Goal: Task Accomplishment & Management: Manage account settings

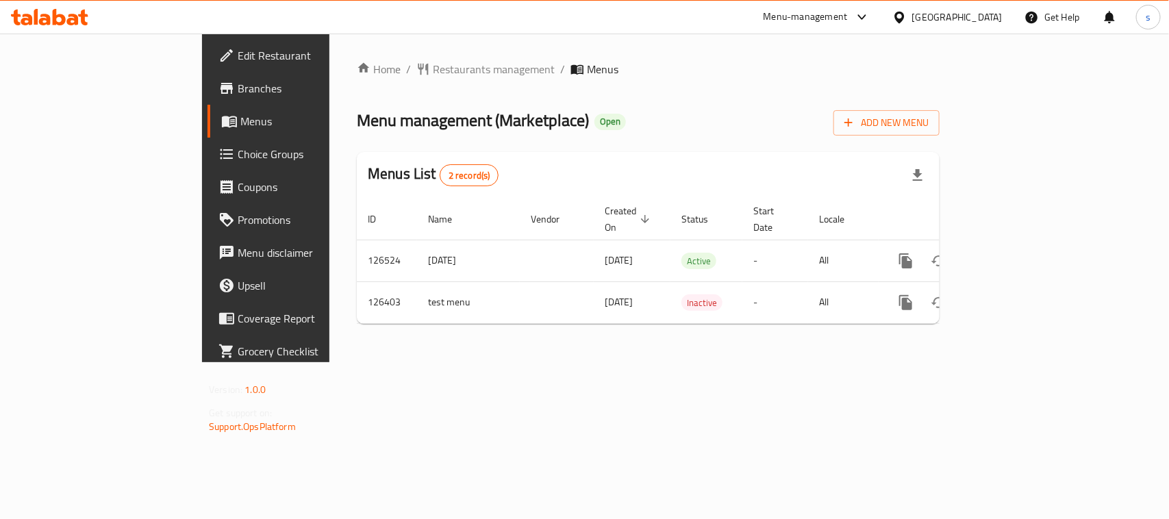
click at [983, 11] on div "[GEOGRAPHIC_DATA]" at bounding box center [957, 17] width 90 height 15
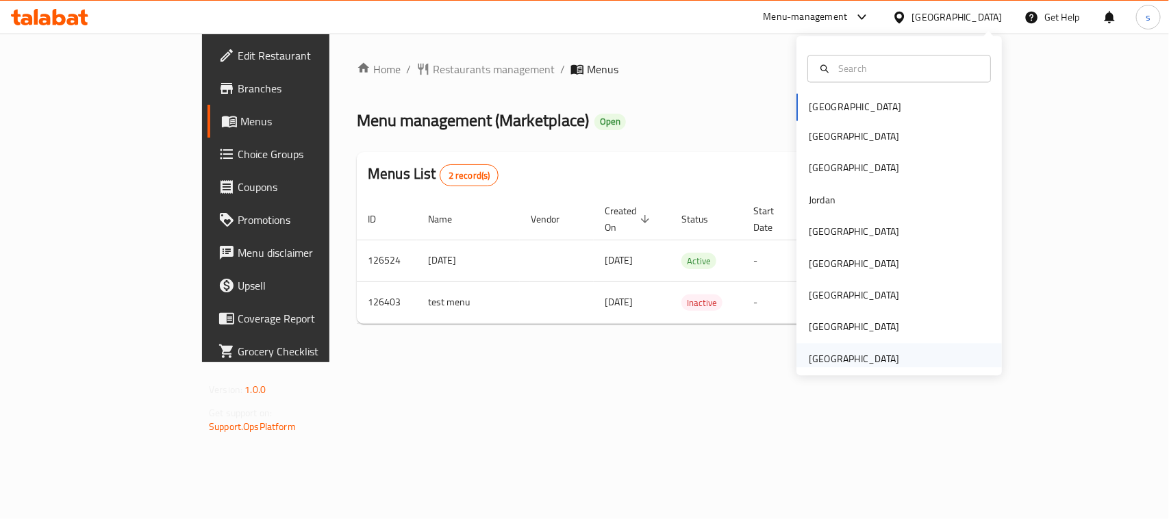
click at [842, 351] on div "[GEOGRAPHIC_DATA]" at bounding box center [854, 358] width 90 height 15
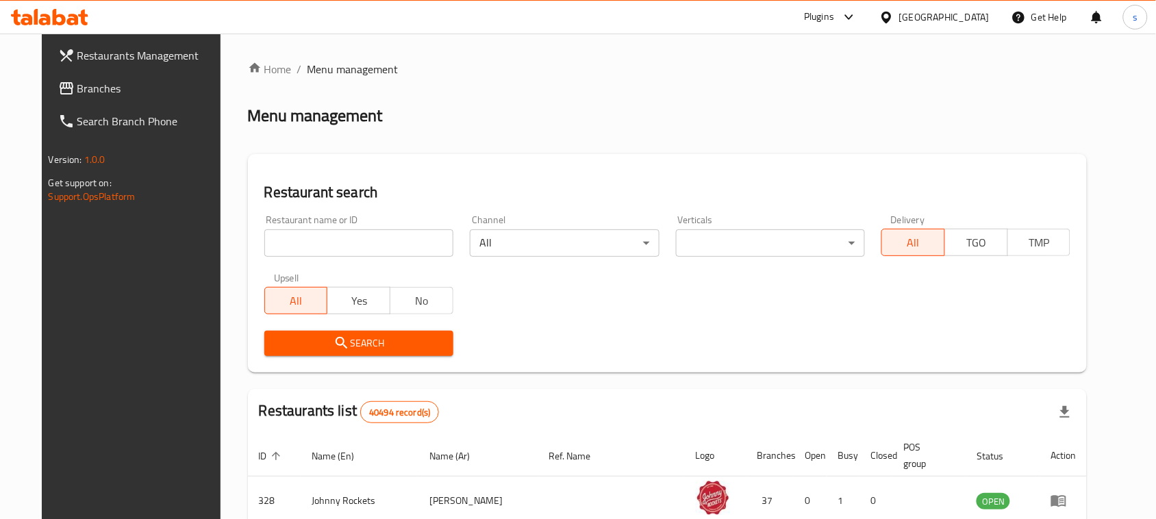
click at [79, 93] on span "Branches" at bounding box center [150, 88] width 147 height 16
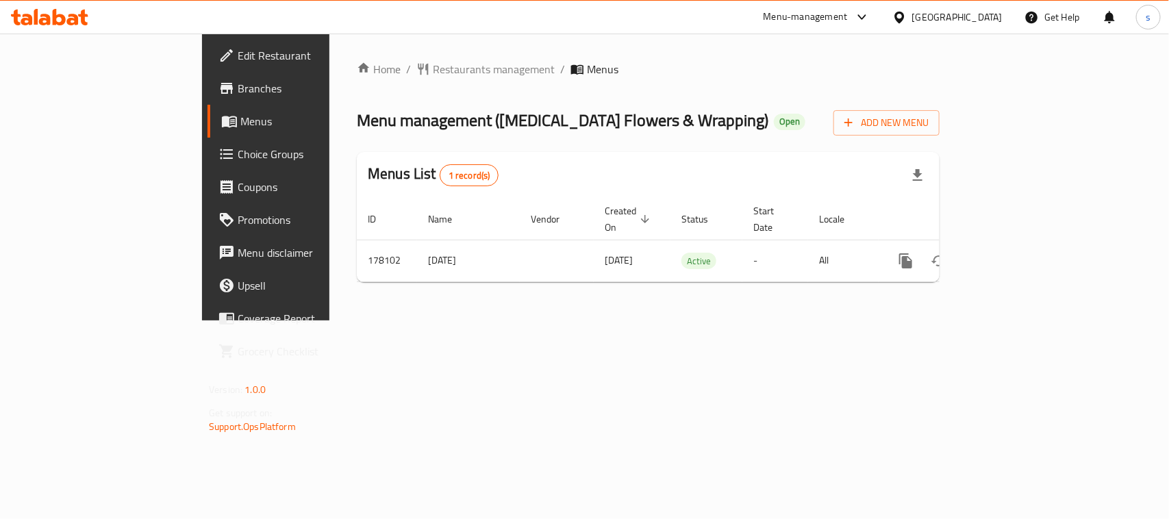
click at [914, 27] on div "[GEOGRAPHIC_DATA]" at bounding box center [947, 17] width 132 height 33
click at [918, 24] on div "[GEOGRAPHIC_DATA]" at bounding box center [957, 17] width 90 height 15
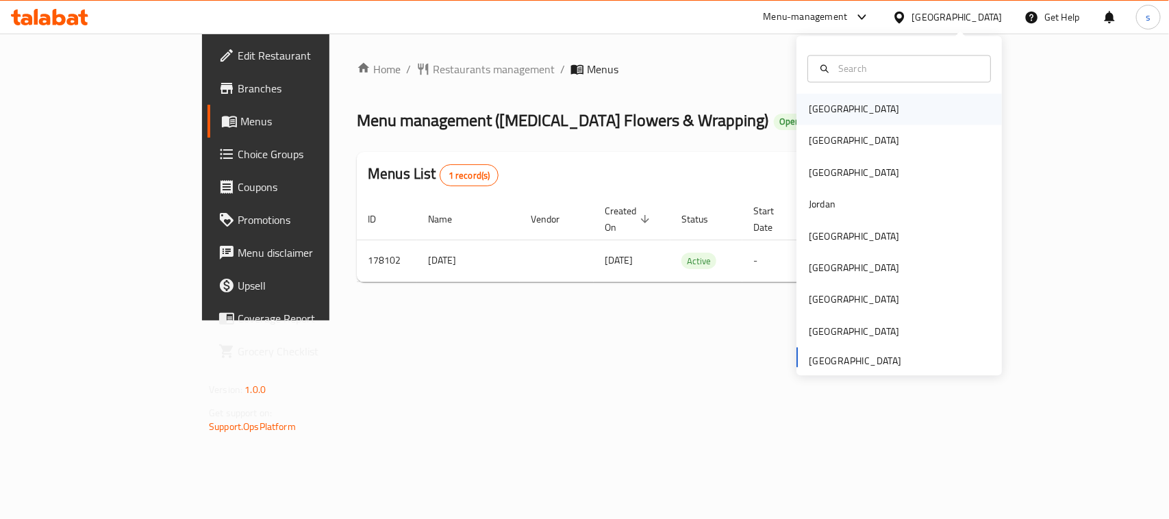
click at [818, 110] on div "[GEOGRAPHIC_DATA]" at bounding box center [854, 109] width 90 height 15
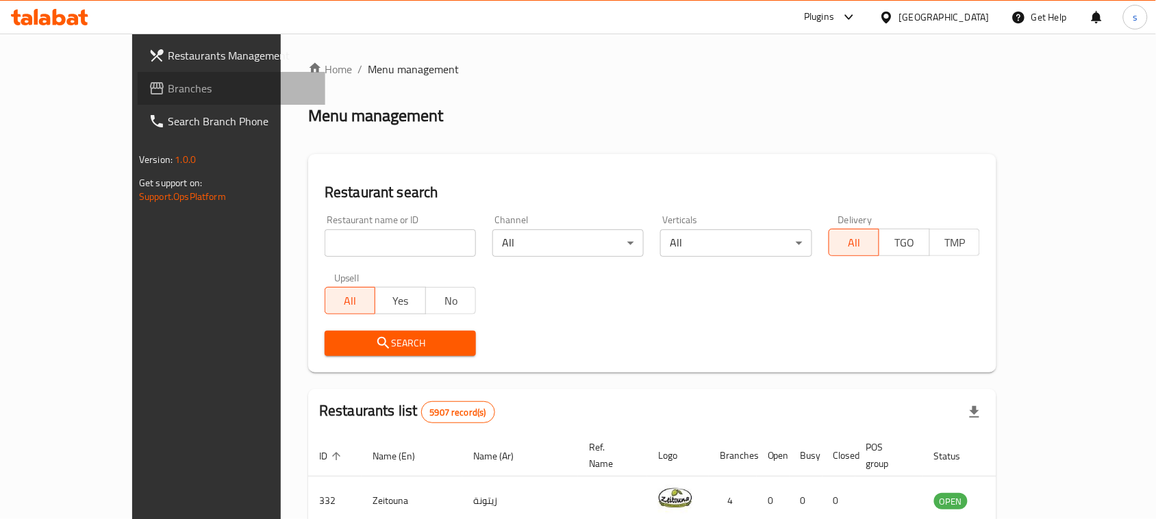
click at [168, 88] on span "Branches" at bounding box center [241, 88] width 147 height 16
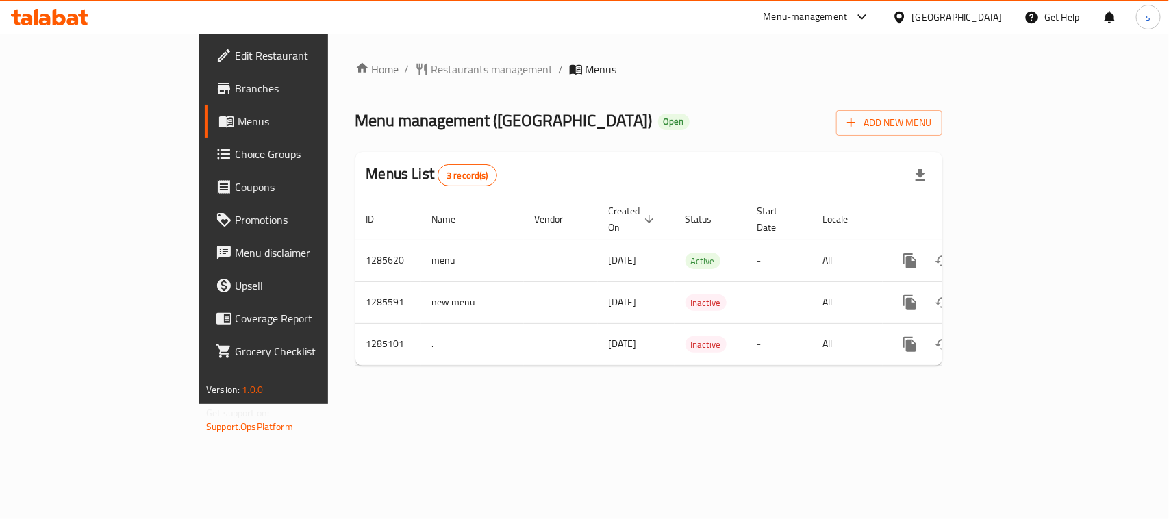
click at [947, 12] on div "[GEOGRAPHIC_DATA]" at bounding box center [947, 17] width 132 height 33
click at [945, 16] on div "[GEOGRAPHIC_DATA]" at bounding box center [947, 17] width 132 height 33
click at [907, 15] on icon at bounding box center [899, 17] width 14 height 14
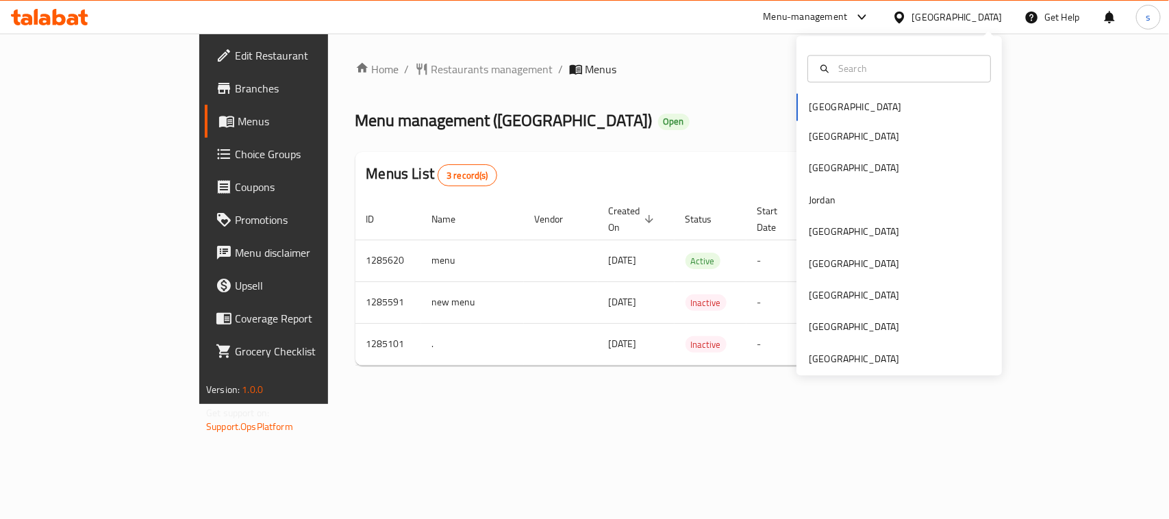
click at [809, 108] on div "Bahrain Egypt Iraq Jordan Kuwait Oman Qatar Saudi Arabia United Arab Emirates" at bounding box center [898, 234] width 205 height 281
click at [798, 101] on div "Bahrain Egypt Iraq Jordan Kuwait Oman Qatar Saudi Arabia United Arab Emirates" at bounding box center [898, 234] width 205 height 281
click at [716, 101] on div "Home / Restaurants management / Menus Menu management ( Queen House ) Open Add …" at bounding box center [648, 219] width 587 height 316
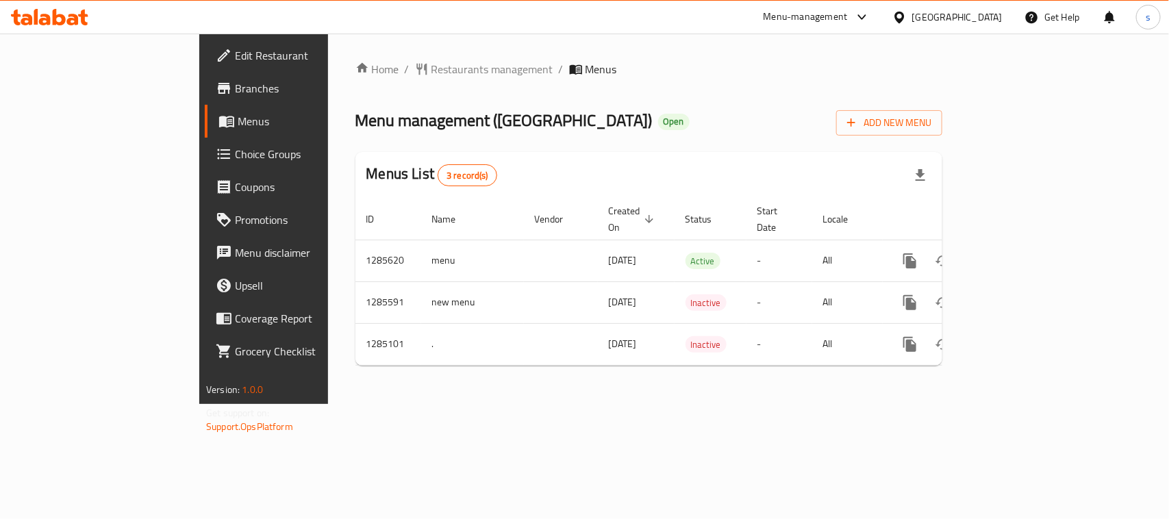
click at [848, 15] on div "Menu-management" at bounding box center [805, 17] width 84 height 16
click at [810, 118] on div "Restaurant-Management" at bounding box center [789, 119] width 108 height 15
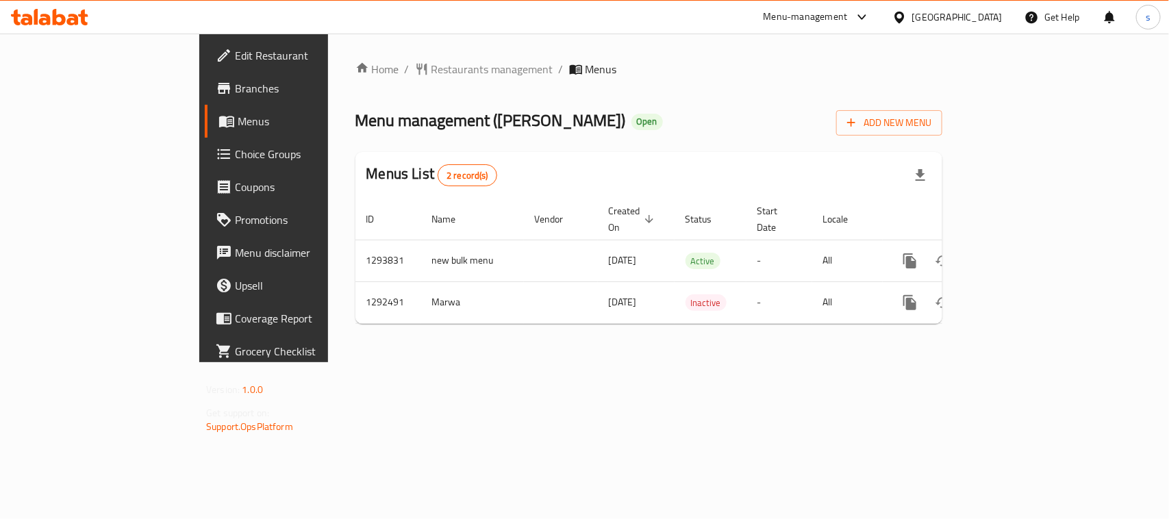
click at [904, 14] on icon at bounding box center [899, 17] width 10 height 12
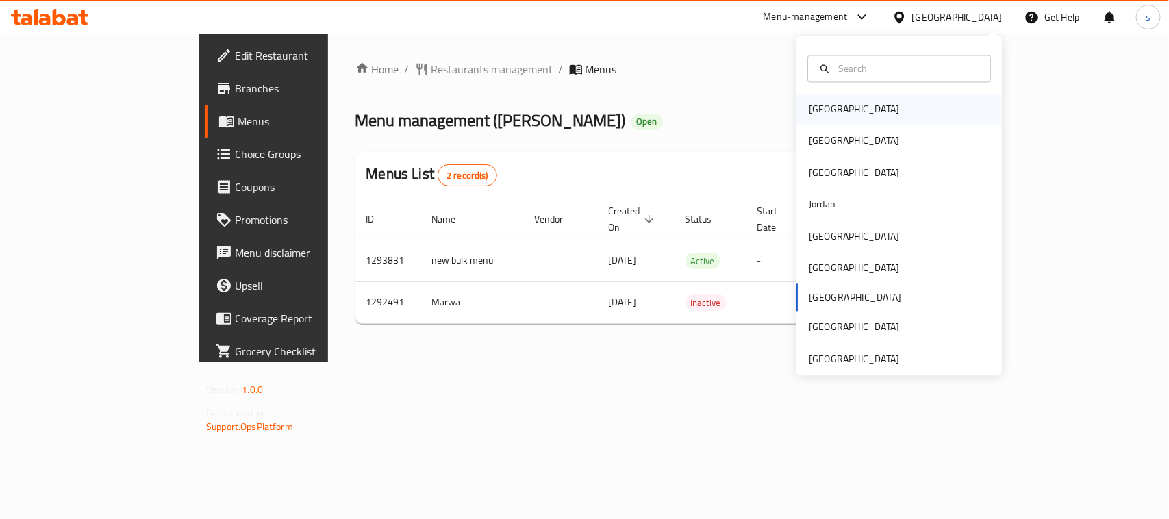
click at [811, 117] on div "[GEOGRAPHIC_DATA]" at bounding box center [854, 109] width 90 height 15
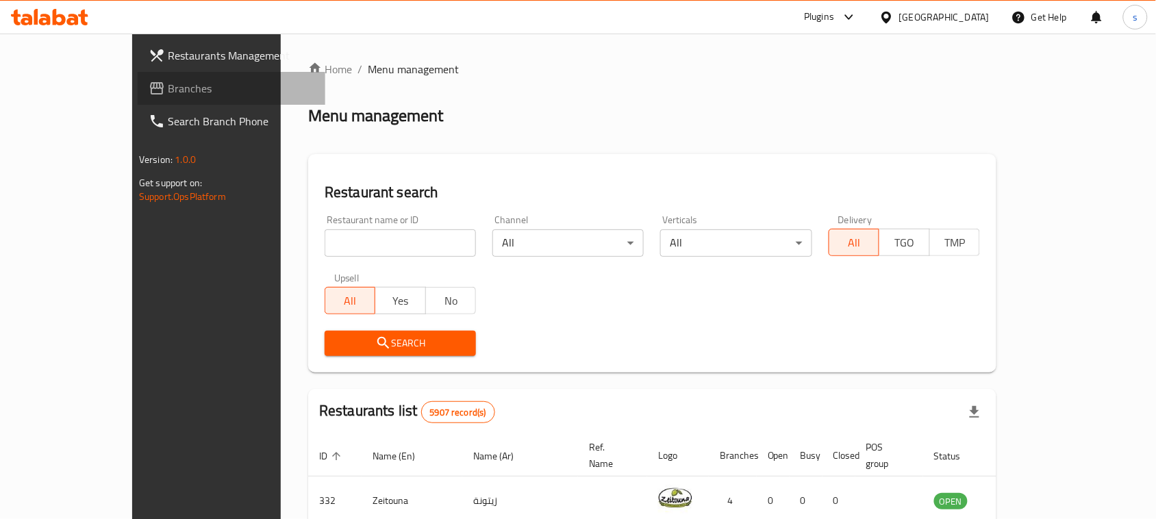
click at [138, 97] on link "Branches" at bounding box center [232, 88] width 188 height 33
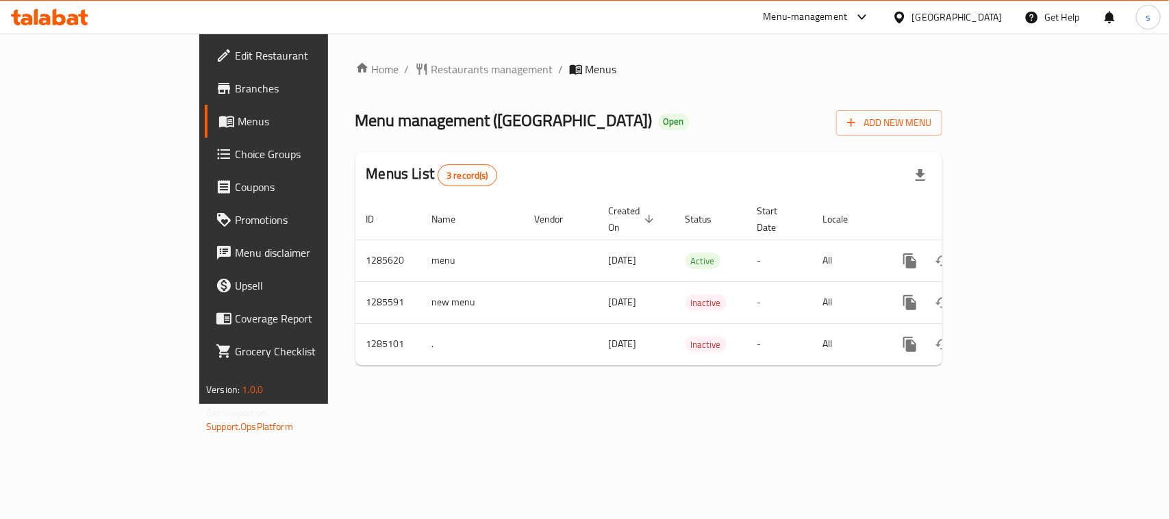
click at [870, 15] on icon at bounding box center [862, 17] width 16 height 16
click at [803, 127] on div "Restaurant-Management" at bounding box center [789, 119] width 108 height 15
